Goal: Find specific page/section: Find specific page/section

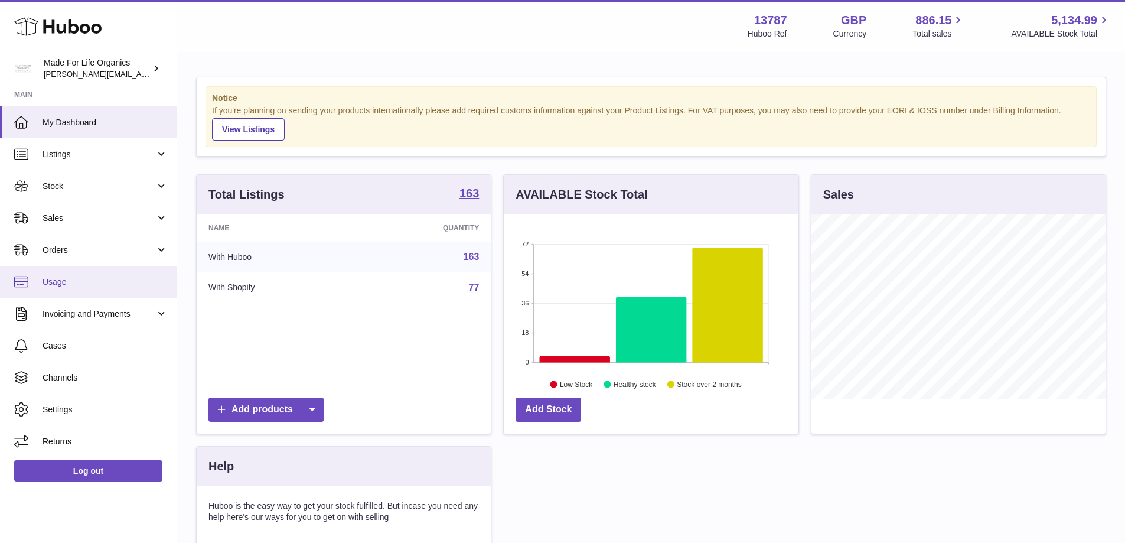
scroll to position [184, 295]
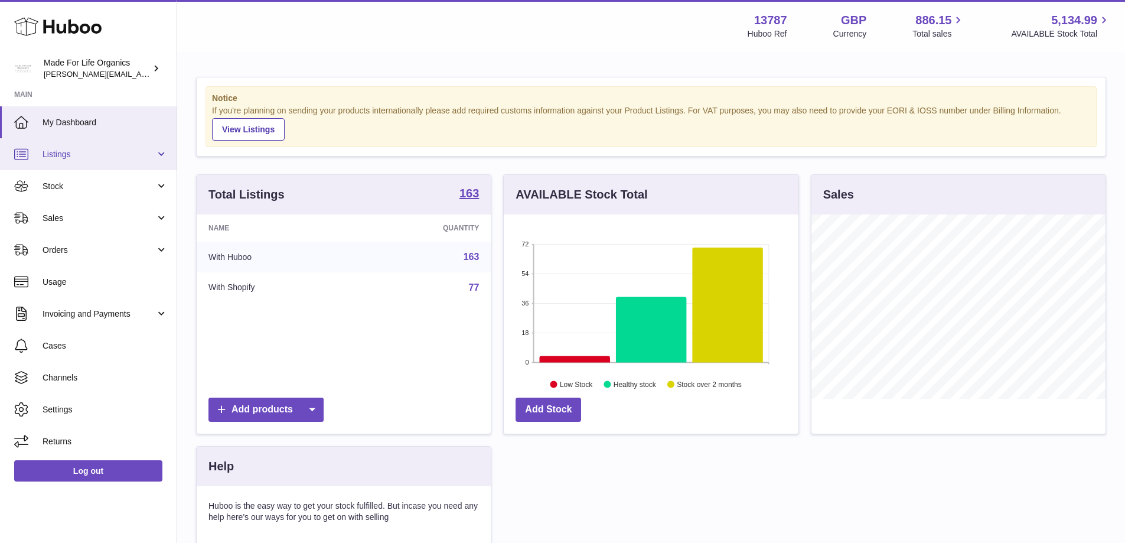
click at [53, 150] on span "Listings" at bounding box center [99, 154] width 113 height 11
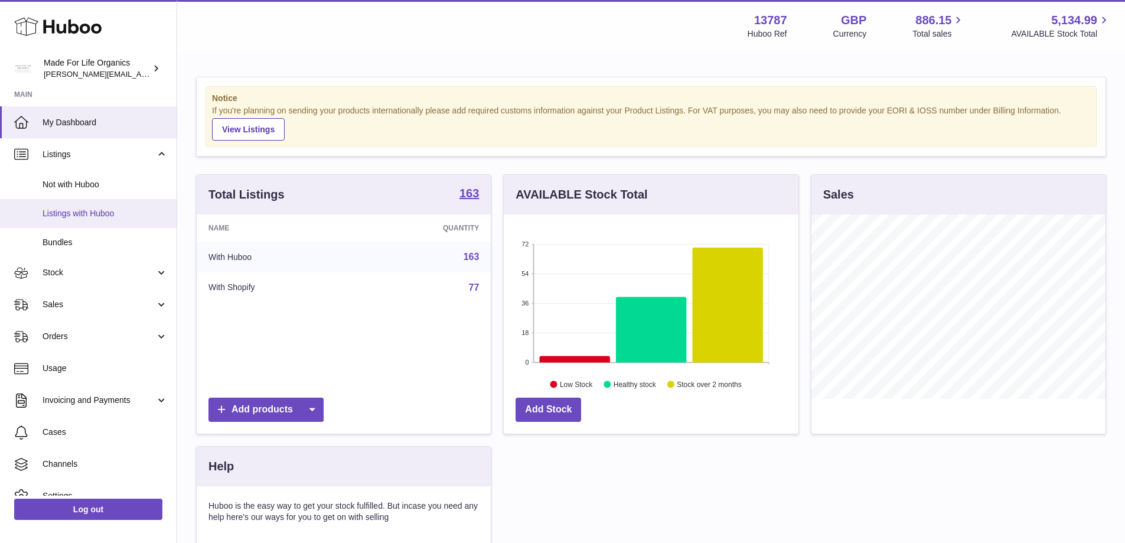
click at [63, 208] on span "Listings with Huboo" at bounding box center [105, 213] width 125 height 11
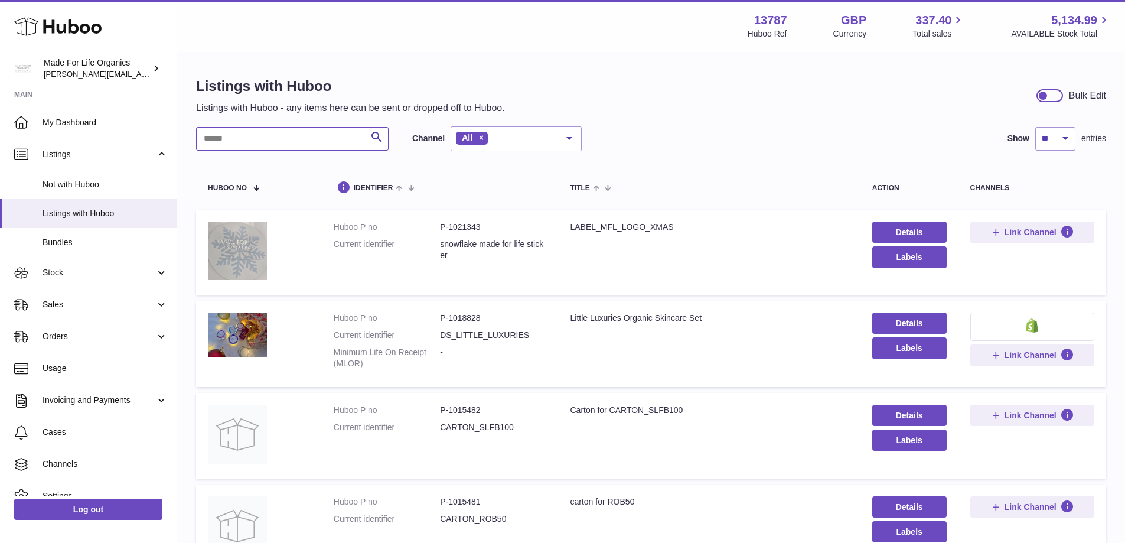
click at [249, 139] on input "text" at bounding box center [292, 139] width 193 height 24
paste input "*********"
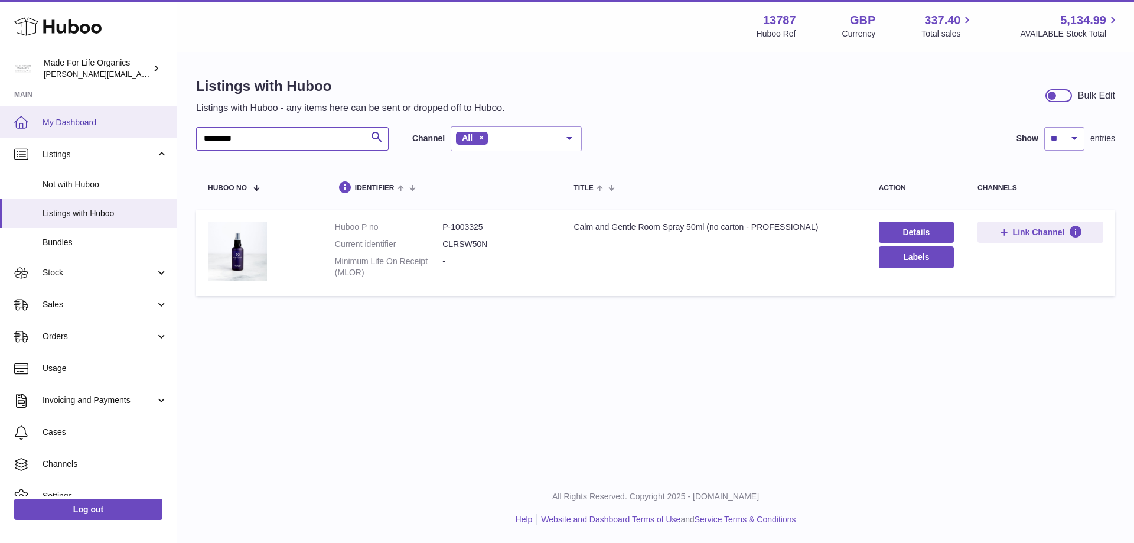
drag, startPoint x: 193, startPoint y: 132, endPoint x: 172, endPoint y: 131, distance: 20.1
click at [172, 131] on div "Huboo Made For Life Organics [EMAIL_ADDRESS][DOMAIN_NAME] Main My Dashboard Lis…" at bounding box center [567, 271] width 1134 height 543
paste input "text"
drag, startPoint x: 279, startPoint y: 138, endPoint x: 161, endPoint y: 132, distance: 118.3
click at [161, 132] on div "Huboo Made For Life Organics geoff.winwood@madeforlifeorganics.com Main My Dash…" at bounding box center [567, 271] width 1134 height 543
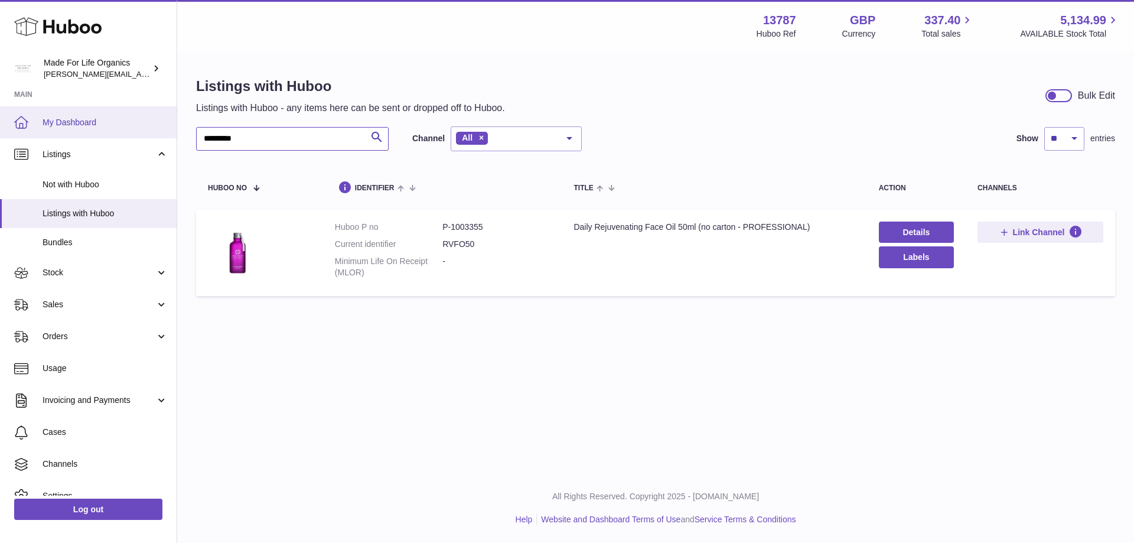
paste input "text"
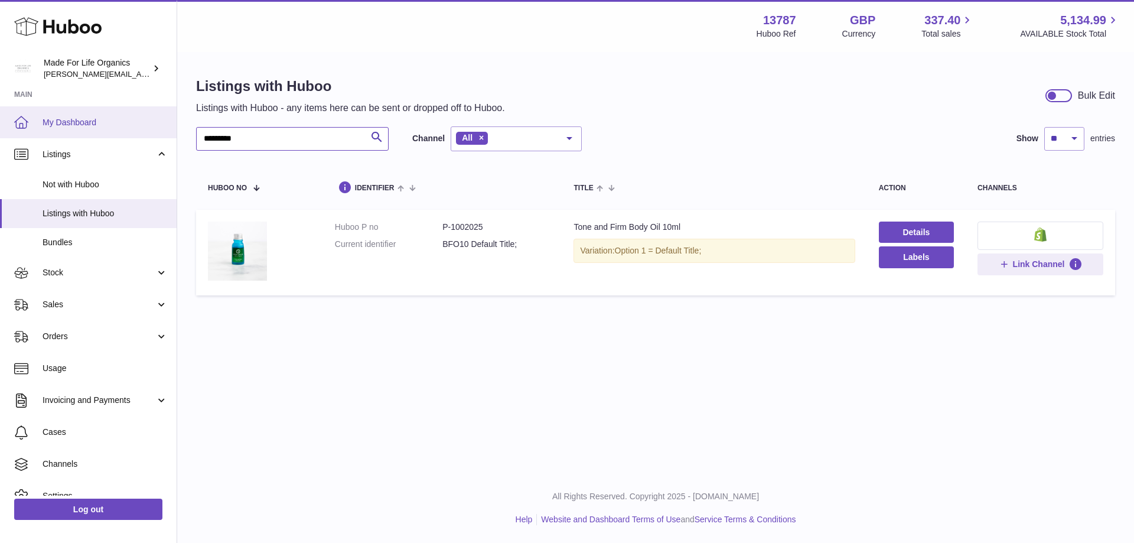
drag, startPoint x: 320, startPoint y: 136, endPoint x: 128, endPoint y: 136, distance: 192.6
click at [128, 136] on div "Huboo Made For Life Organics geoff.winwood@madeforlifeorganics.com Main My Dash…" at bounding box center [567, 271] width 1134 height 543
paste input "text"
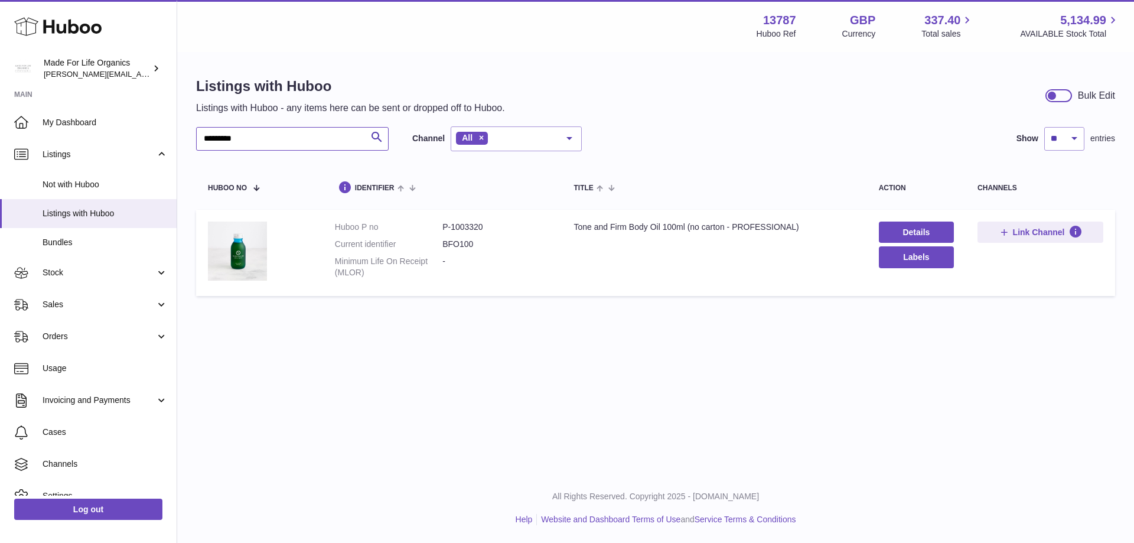
type input "*********"
